Goal: Information Seeking & Learning: Find specific fact

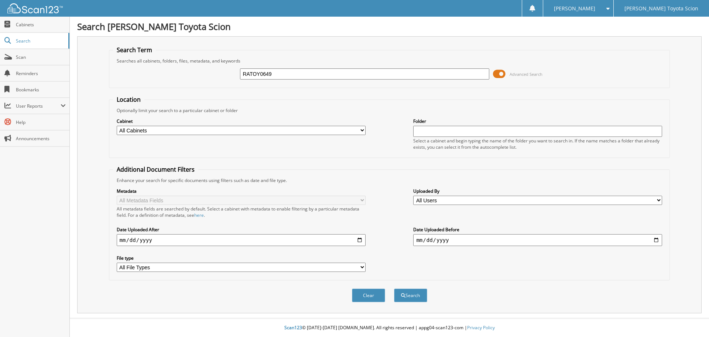
type input "RATOY0649"
click at [394, 288] on button "Search" at bounding box center [410, 295] width 33 height 14
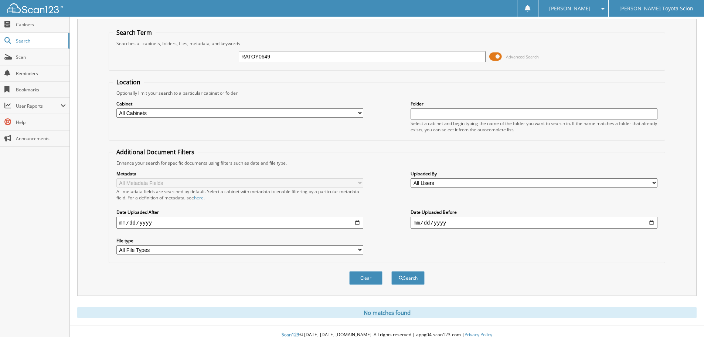
scroll to position [25, 0]
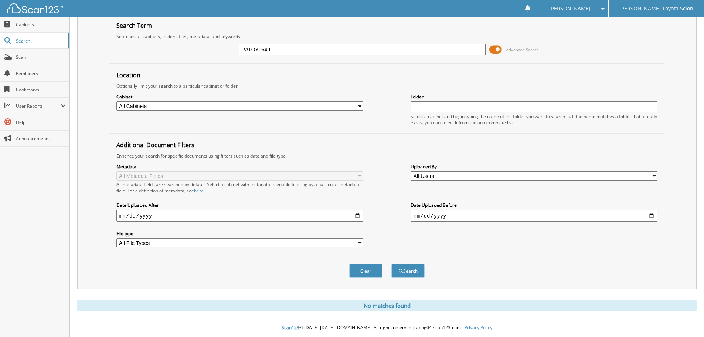
click at [284, 47] on input "RATOY0649" at bounding box center [362, 49] width 247 height 11
click at [261, 50] on input "RATOY0649" at bounding box center [362, 49] width 247 height 11
type input "RATOY649"
click at [391, 264] on button "Search" at bounding box center [407, 271] width 33 height 14
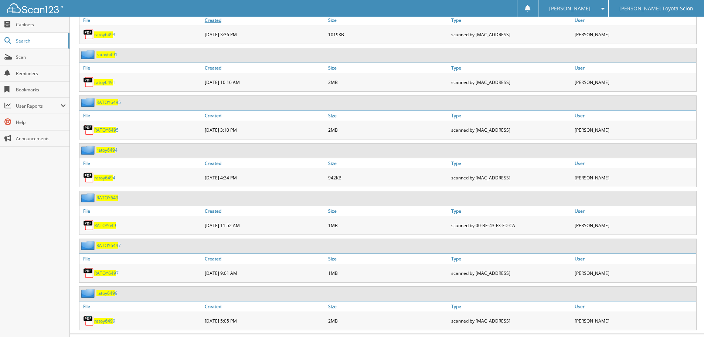
scroll to position [487, 0]
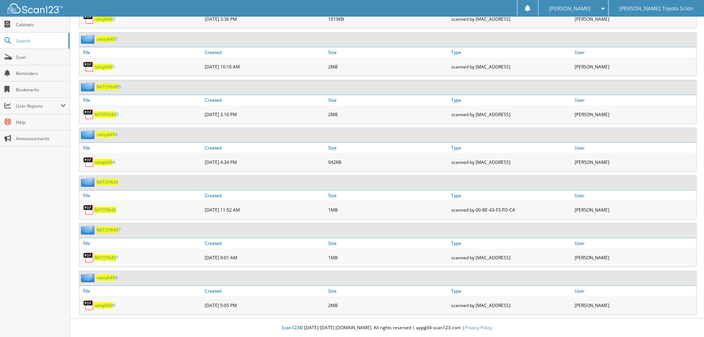
click at [100, 210] on span "RATOY649" at bounding box center [105, 210] width 22 height 6
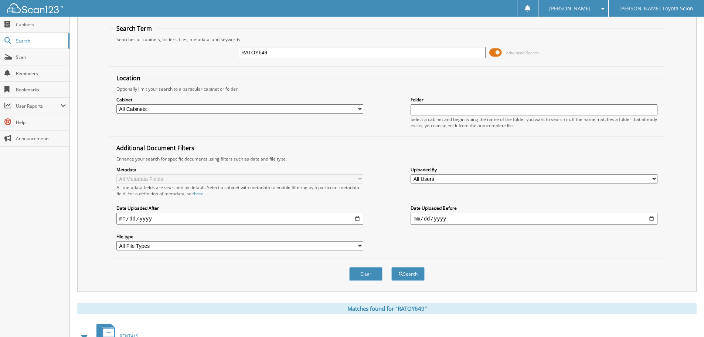
scroll to position [0, 0]
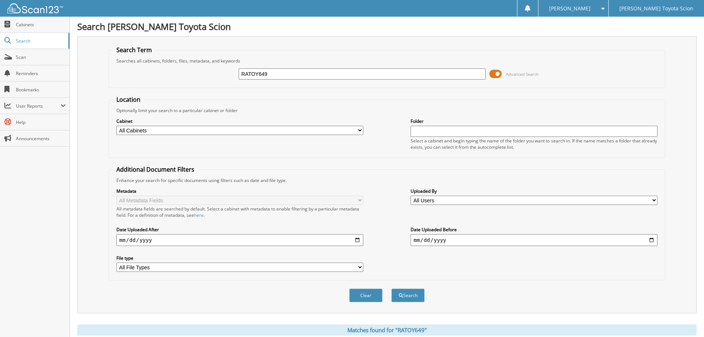
click at [301, 71] on input "RATOY649" at bounding box center [362, 73] width 247 height 11
type input "RATOY438"
click at [391, 288] on button "Search" at bounding box center [407, 295] width 33 height 14
click at [259, 72] on input "RATOY438" at bounding box center [362, 73] width 247 height 11
type input "RATOY0438"
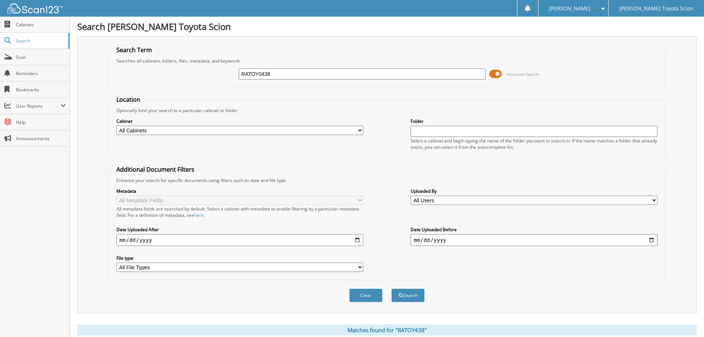
click at [391, 288] on button "Search" at bounding box center [407, 295] width 33 height 14
drag, startPoint x: 285, startPoint y: 65, endPoint x: 282, endPoint y: 68, distance: 4.2
click at [284, 66] on div "RATOY0438 Advanced Search" at bounding box center [387, 74] width 548 height 20
click at [278, 72] on input "RATOY0438" at bounding box center [362, 73] width 247 height 11
type input "RATOY0301"
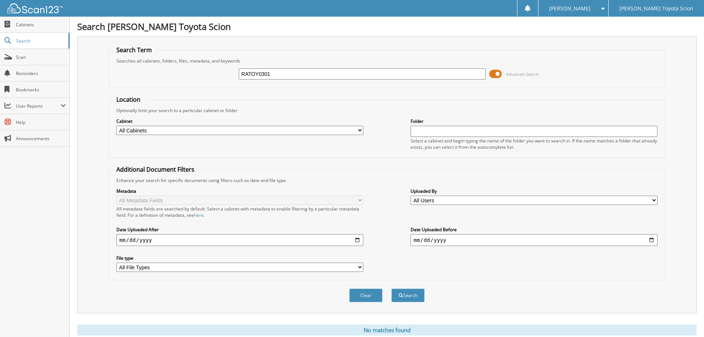
click at [391, 288] on button "Search" at bounding box center [407, 295] width 33 height 14
click at [261, 72] on input "RATOY0301" at bounding box center [362, 73] width 247 height 11
type input "RATOY301"
click at [391, 288] on button "Search" at bounding box center [407, 295] width 33 height 14
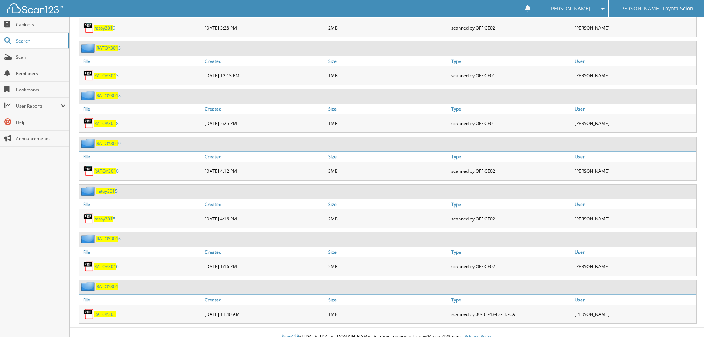
scroll to position [582, 0]
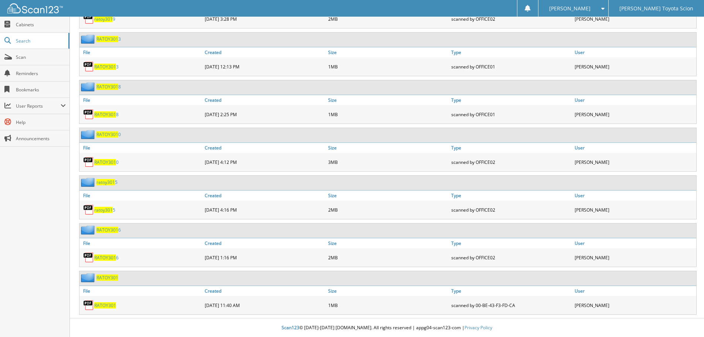
click at [99, 306] on span "RATOY301" at bounding box center [105, 305] width 22 height 6
click at [109, 274] on span "RATOY301" at bounding box center [107, 277] width 22 height 6
